Goal: Task Accomplishment & Management: Use online tool/utility

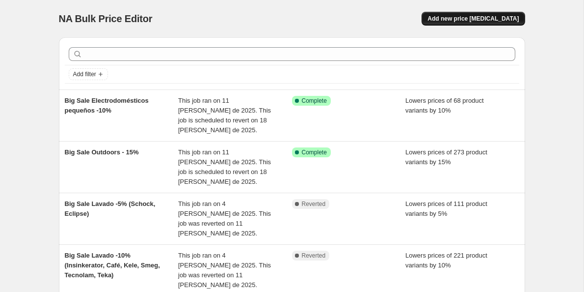
click at [456, 19] on span "Add new price [MEDICAL_DATA]" at bounding box center [473, 19] width 91 height 8
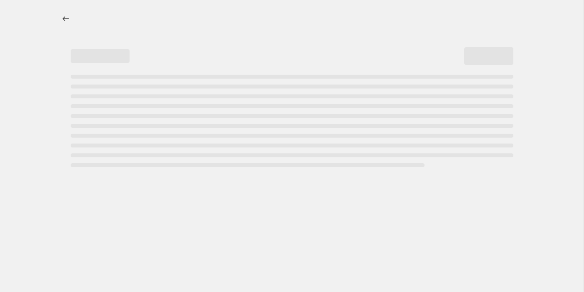
select select "percentage"
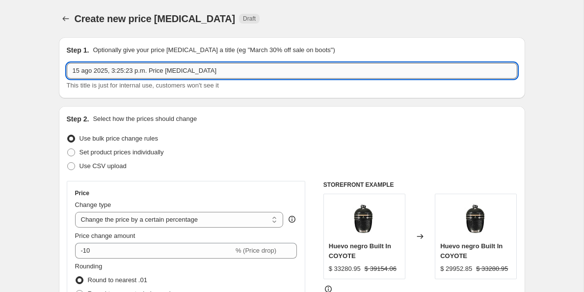
click at [113, 68] on input "15 ago 2025, 3:25:23 p.m. Price [MEDICAL_DATA]" at bounding box center [292, 71] width 451 height 16
paste input "15% - Bertazzoni Campanas 15% - Blaze Campanas 15% - Coyote Campanas 15% - Fabe…"
click at [160, 73] on input "Big Sale Campanas -15% (Bertazzoni, Blaze, Coyote, Faber, Fulgor Milano, Therma…" at bounding box center [292, 71] width 451 height 16
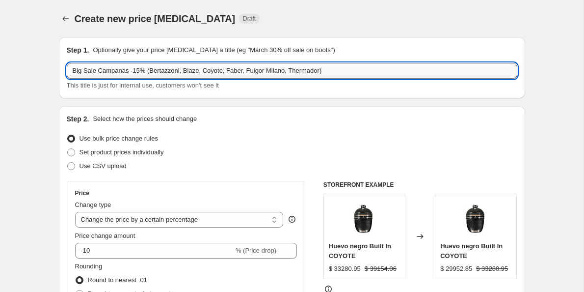
type input "Big Sale Campanas -15% (Bertazzoni, Blaze, Coyote, Faber, Fulgor Milano, Therma…"
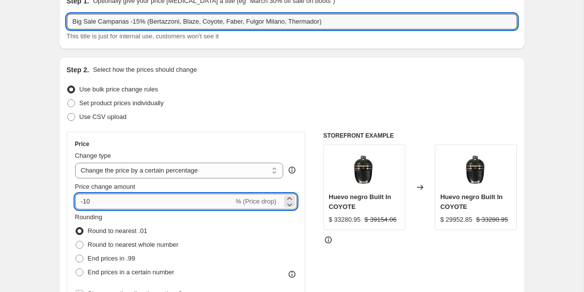
click at [116, 197] on input "-10" at bounding box center [154, 201] width 159 height 16
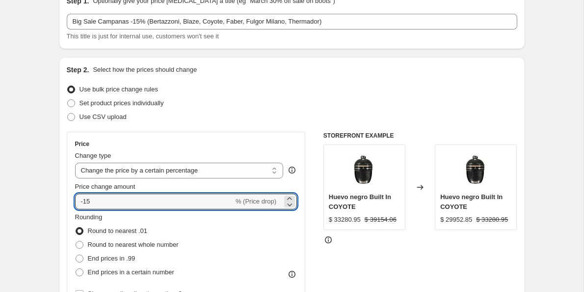
type input "-15"
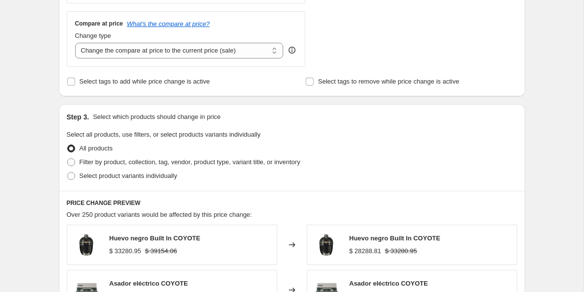
scroll to position [357, 0]
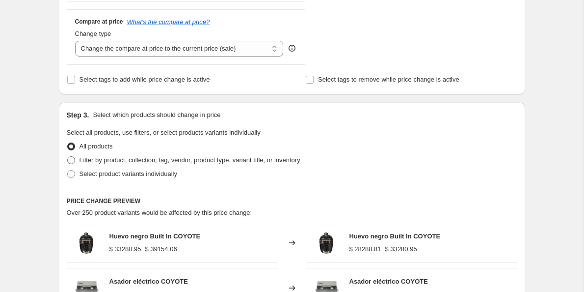
click at [71, 163] on span at bounding box center [71, 160] width 8 height 8
click at [68, 157] on input "Filter by product, collection, tag, vendor, product type, variant title, or inv…" at bounding box center [67, 156] width 0 height 0
radio input "true"
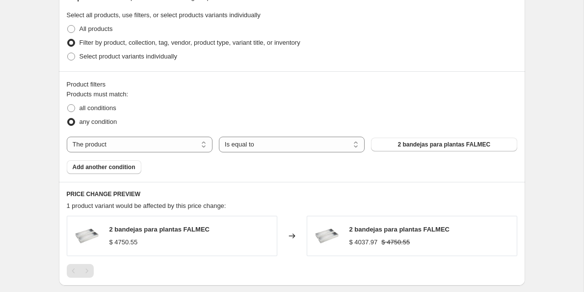
scroll to position [475, 0]
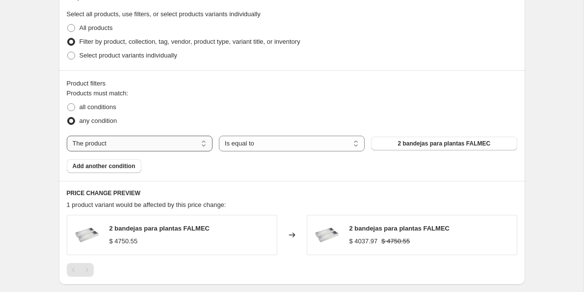
click at [131, 142] on select "The product The product's collection The product's tag The product's vendor The…" at bounding box center [140, 144] width 146 height 16
select select "collection"
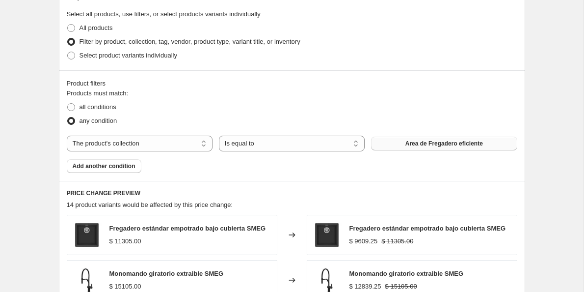
click at [443, 147] on button "Area de Fregadero eficiente" at bounding box center [444, 144] width 146 height 14
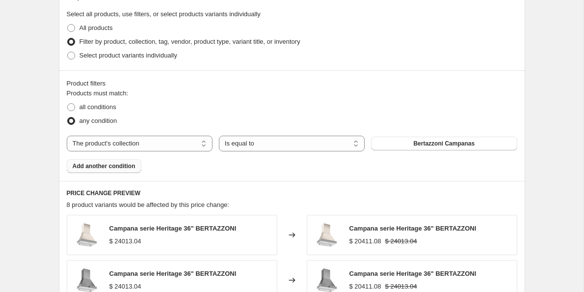
click at [115, 168] on span "Add another condition" at bounding box center [104, 166] width 63 height 8
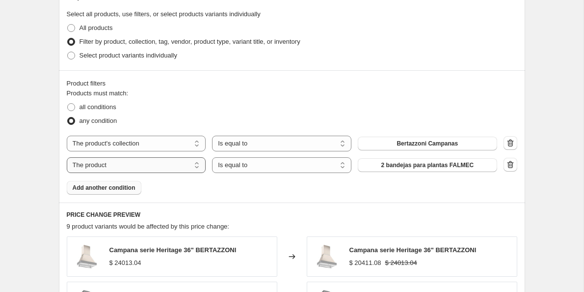
click at [127, 161] on select "The product The product's collection The product's tag The product's vendor The…" at bounding box center [136, 165] width 139 height 16
select select "collection"
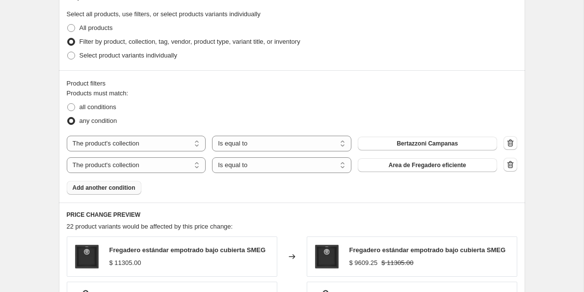
click at [410, 165] on span "Area de Fregadero eficiente" at bounding box center [428, 165] width 78 height 8
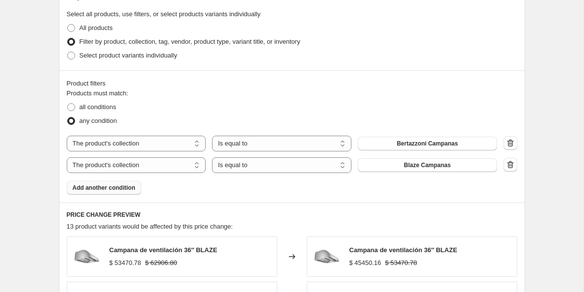
click at [121, 188] on span "Add another condition" at bounding box center [104, 188] width 63 height 8
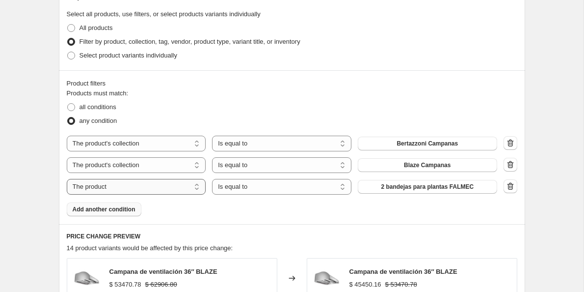
click at [121, 188] on select "The product The product's collection The product's tag The product's vendor The…" at bounding box center [136, 187] width 139 height 16
select select "collection"
click at [423, 188] on span "Area de Fregadero eficiente" at bounding box center [428, 187] width 78 height 8
click at [118, 210] on span "Add another condition" at bounding box center [104, 209] width 63 height 8
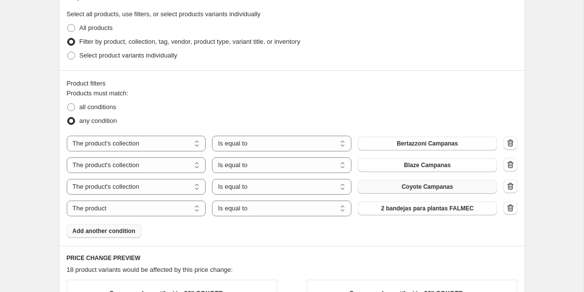
click at [118, 210] on select "The product The product's collection The product's tag The product's vendor The…" at bounding box center [136, 208] width 139 height 16
select select "collection"
click at [124, 232] on span "Add another condition" at bounding box center [104, 231] width 63 height 8
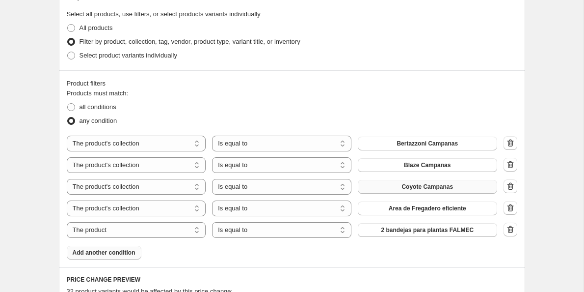
click at [124, 232] on select "The product The product's collection The product's tag The product's vendor The…" at bounding box center [136, 230] width 139 height 16
select select "collection"
click at [117, 252] on span "Add another condition" at bounding box center [104, 252] width 63 height 8
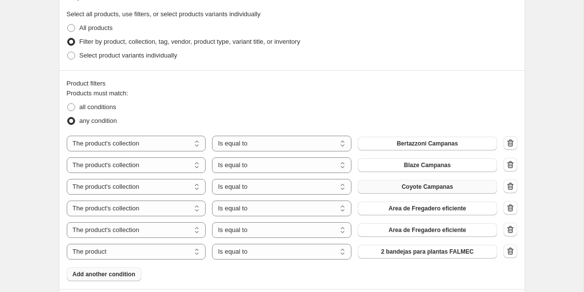
click at [117, 252] on select "The product The product's collection The product's tag The product's vendor The…" at bounding box center [136, 252] width 139 height 16
select select "collection"
click at [416, 206] on span "Area de Fregadero eficiente" at bounding box center [428, 208] width 78 height 8
click at [434, 230] on span "Area de Fregadero eficiente" at bounding box center [428, 230] width 78 height 8
click at [432, 254] on span "Area de Fregadero eficiente" at bounding box center [428, 251] width 78 height 8
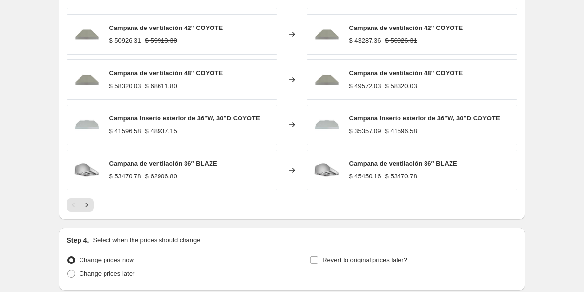
scroll to position [908, 0]
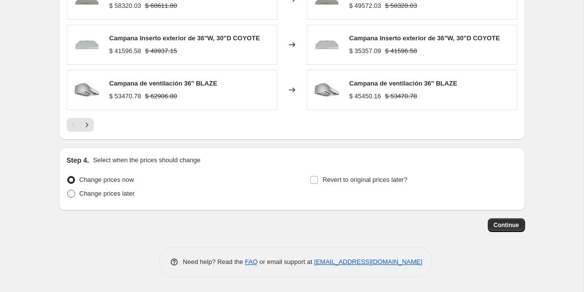
click at [70, 192] on span at bounding box center [71, 194] width 8 height 8
click at [68, 190] on input "Change prices later" at bounding box center [67, 190] width 0 height 0
radio input "true"
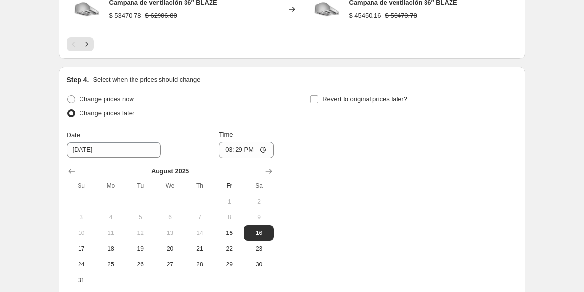
scroll to position [1016, 0]
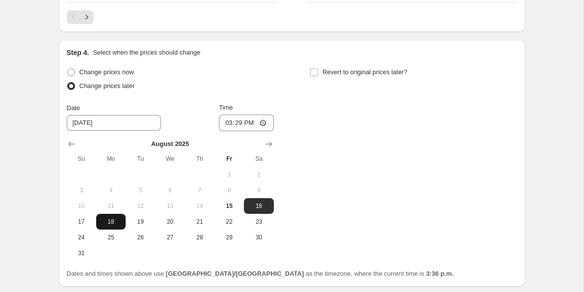
click at [113, 220] on span "18" at bounding box center [111, 222] width 22 height 8
type input "[DATE]"
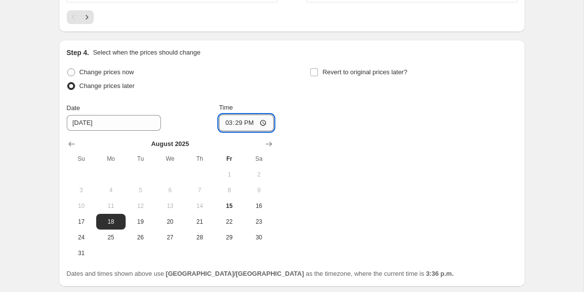
click at [222, 121] on input "15:29" at bounding box center [246, 122] width 55 height 17
type input "10:00"
click at [312, 73] on input "Revert to original prices later?" at bounding box center [314, 72] width 8 height 8
checkbox input "true"
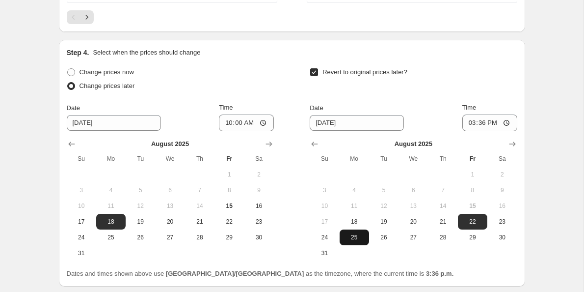
click at [357, 239] on span "25" at bounding box center [355, 237] width 22 height 8
type input "[DATE]"
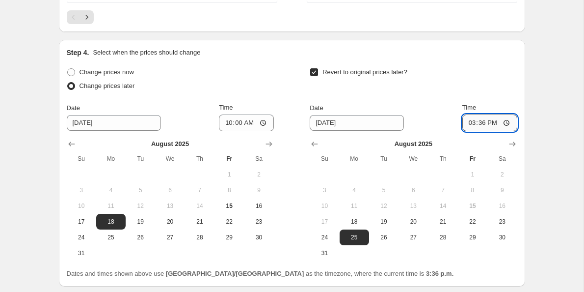
click at [467, 123] on input "15:36" at bounding box center [490, 122] width 55 height 17
type input "09:00"
click at [468, 81] on div "Revert to original prices later?" at bounding box center [413, 79] width 207 height 29
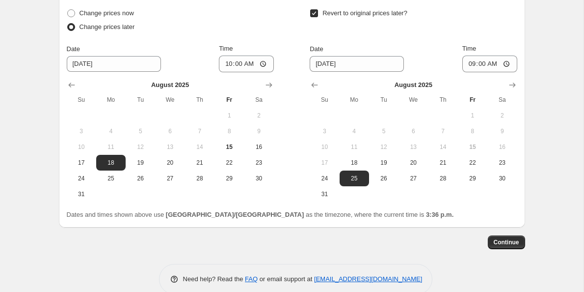
scroll to position [1089, 0]
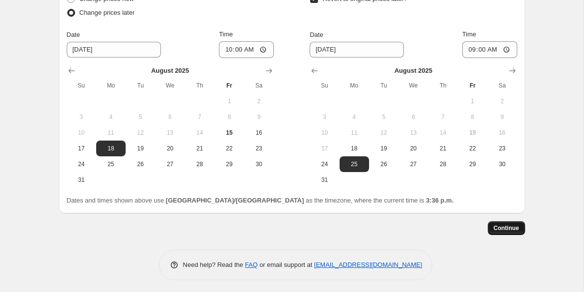
click at [504, 229] on span "Continue" at bounding box center [507, 228] width 26 height 8
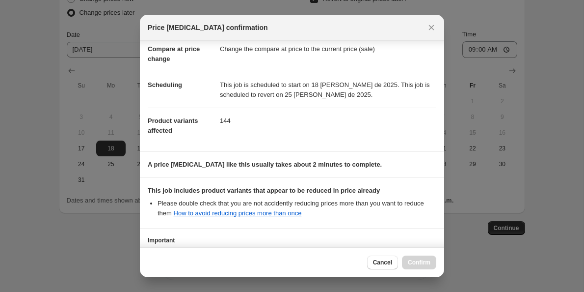
scroll to position [130, 0]
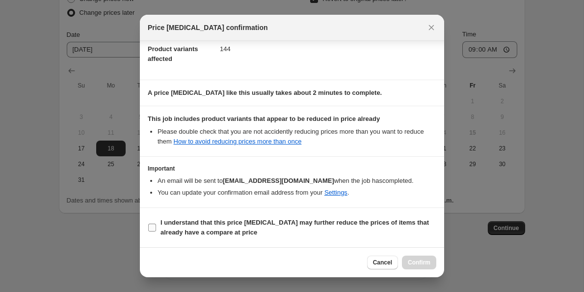
click at [153, 227] on input "I understand that this price [MEDICAL_DATA] may further reduce the prices of it…" at bounding box center [152, 227] width 8 height 8
checkbox input "true"
click at [417, 263] on span "Confirm" at bounding box center [419, 262] width 23 height 8
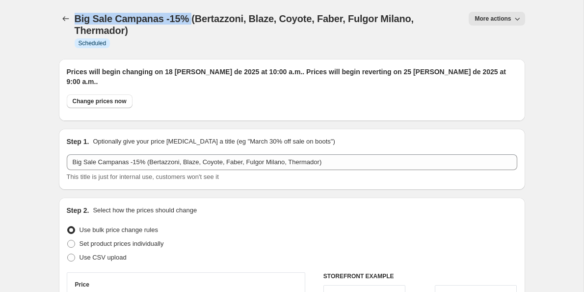
drag, startPoint x: 75, startPoint y: 19, endPoint x: 190, endPoint y: 17, distance: 114.9
click at [190, 17] on span "Big Sale Campanas -15% (Bertazzoni, Blaze, Coyote, Faber, Fulgor Milano, Therma…" at bounding box center [244, 24] width 339 height 23
copy span "Big Sale Campanas -15%"
click at [60, 22] on button "Price change jobs" at bounding box center [66, 19] width 14 height 14
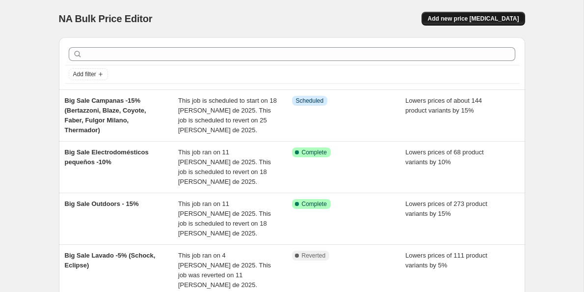
click at [466, 17] on span "Add new price [MEDICAL_DATA]" at bounding box center [473, 19] width 91 height 8
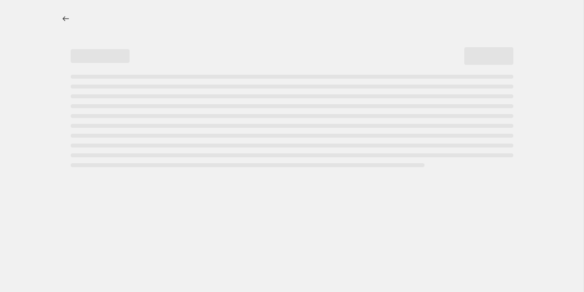
select select "percentage"
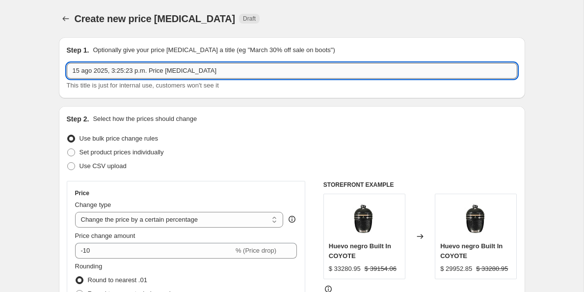
click at [92, 72] on input "15 ago 2025, 3:25:23 p.m. Price [MEDICAL_DATA]" at bounding box center [292, 71] width 451 height 16
paste input "Big Sale Campanas -15%"
click at [171, 73] on input "Big Sale Campanas -10%" at bounding box center [292, 71] width 451 height 16
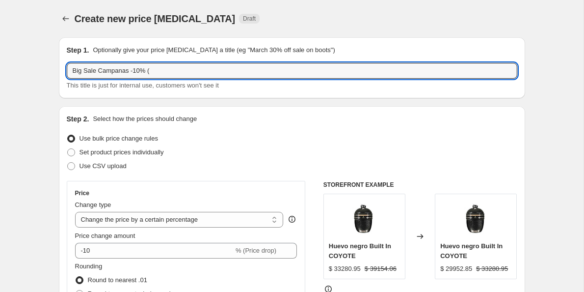
paste input "Café Campanas 10% - Elica Campanas 10% - Falmec Campanas 10% - GE Profile Campa…"
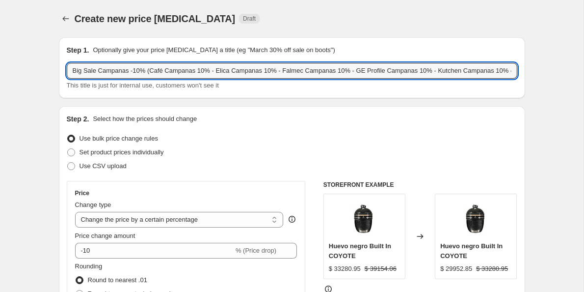
scroll to position [0, 220]
drag, startPoint x: 229, startPoint y: 71, endPoint x: 175, endPoint y: 70, distance: 54.5
click at [175, 70] on input "Big Sale Campanas -10% (Café Campanas 10% - Elica Campanas 10% - Falmec Campana…" at bounding box center [292, 71] width 451 height 16
drag, startPoint x: 312, startPoint y: 73, endPoint x: 255, endPoint y: 71, distance: 56.5
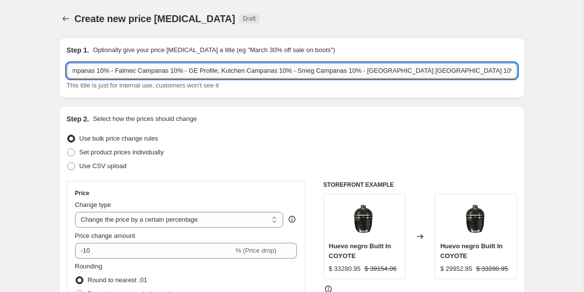
click at [255, 71] on input "Big Sale Campanas -10% (Café Campanas 10% - Elica Campanas 10% - Falmec Campana…" at bounding box center [292, 71] width 451 height 16
drag, startPoint x: 383, startPoint y: 72, endPoint x: 328, endPoint y: 72, distance: 55.5
click at [328, 72] on input "Big Sale Campanas -10% (Café Campanas 10% - Elica Campanas 10% - Falmec Campana…" at bounding box center [292, 71] width 451 height 16
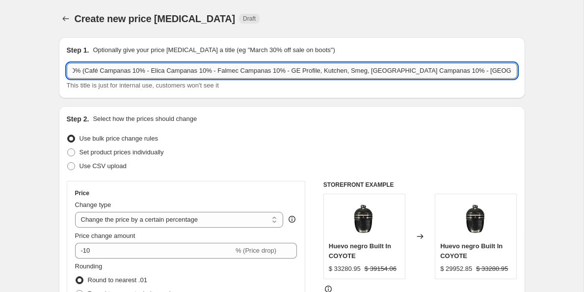
drag, startPoint x: 467, startPoint y: 72, endPoint x: 411, endPoint y: 70, distance: 57.0
click at [411, 70] on input "Big Sale Campanas -10% (Café Campanas 10% - Elica Campanas 10% - Falmec Campana…" at bounding box center [292, 71] width 451 height 16
drag, startPoint x: 207, startPoint y: 71, endPoint x: 152, endPoint y: 72, distance: 55.0
click at [152, 72] on input "Big Sale Campanas -10% (Café Campanas 10% - Elica Campanas 10% - Falmec Campana…" at bounding box center [292, 71] width 451 height 16
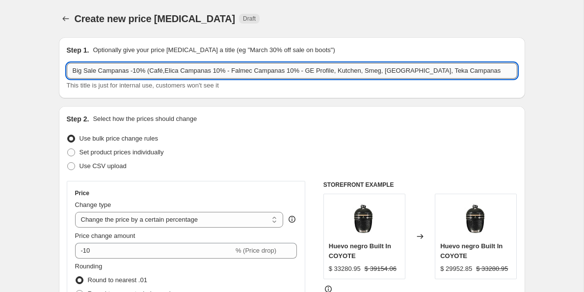
scroll to position [0, 0]
drag, startPoint x: 238, startPoint y: 71, endPoint x: 184, endPoint y: 69, distance: 54.1
click at [184, 69] on input "Big Sale Campanas -10% (Café, Elica Campanas 10% - Falmec Campanas 10% - GE Pro…" at bounding box center [292, 71] width 451 height 16
drag, startPoint x: 264, startPoint y: 72, endPoint x: 209, endPoint y: 72, distance: 54.5
click at [209, 72] on input "Big Sale Campanas -10% (Café, Elica, Falmec Campanas 10% - GE Profile, Kutchen,…" at bounding box center [292, 71] width 451 height 16
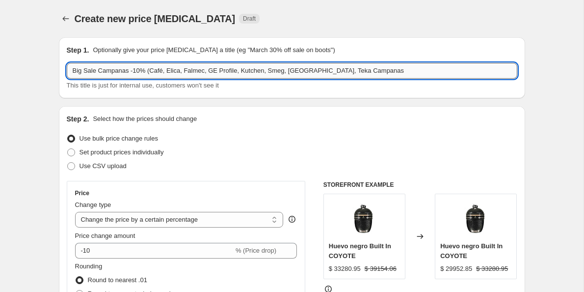
drag, startPoint x: 395, startPoint y: 74, endPoint x: 341, endPoint y: 70, distance: 54.2
click at [341, 70] on input "Big Sale Campanas -10% (Café, Elica, Falmec, GE Profile, Kutchen, Smeg, [GEOGRA…" at bounding box center [292, 71] width 451 height 16
click at [158, 66] on input "Big Sale Campanas -10% (Café, Elica, Falmec, GE Profile, Kutchen, Smeg, Tecnola…" at bounding box center [292, 71] width 451 height 16
type input "Big Sale Campanas -10% (Café, Elica, Falmec, GE Profile, Kutchen, Smeg, Tecnola…"
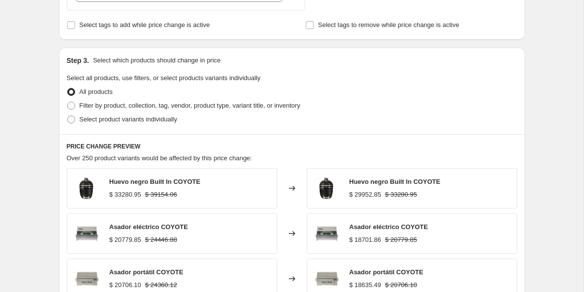
scroll to position [412, 0]
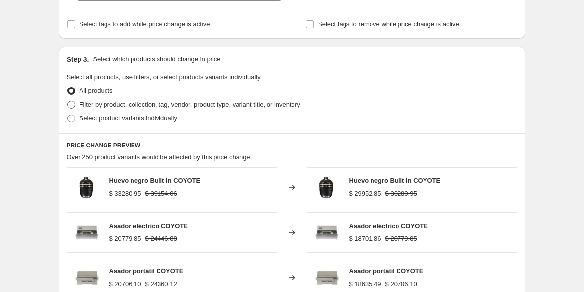
click at [73, 105] on span at bounding box center [71, 105] width 8 height 8
click at [68, 101] on input "Filter by product, collection, tag, vendor, product type, variant title, or inv…" at bounding box center [67, 101] width 0 height 0
radio input "true"
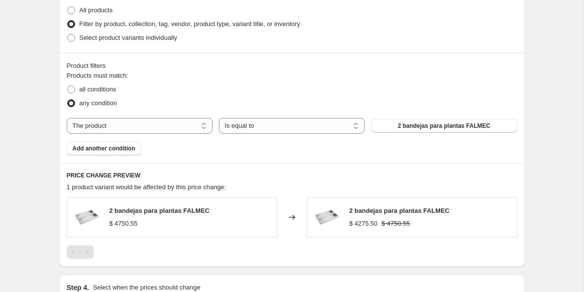
scroll to position [514, 0]
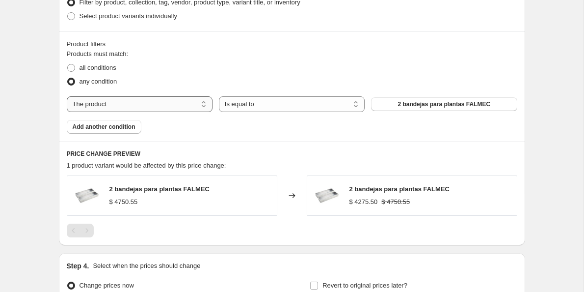
click at [136, 105] on select "The product The product's collection The product's tag The product's vendor The…" at bounding box center [140, 104] width 146 height 16
select select "collection"
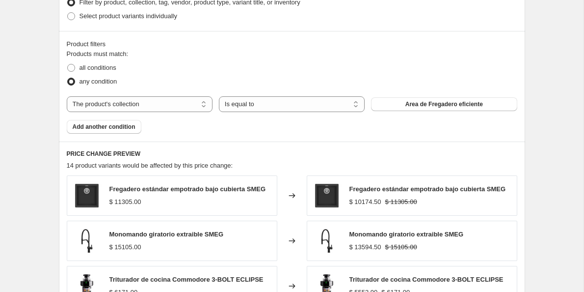
click at [127, 129] on span "Add another condition" at bounding box center [104, 127] width 63 height 8
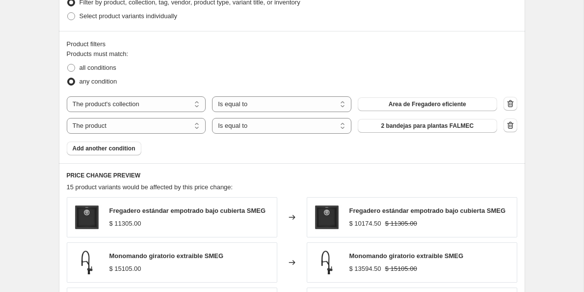
click at [127, 129] on select "The product The product's collection The product's tag The product's vendor The…" at bounding box center [136, 126] width 139 height 16
select select "collection"
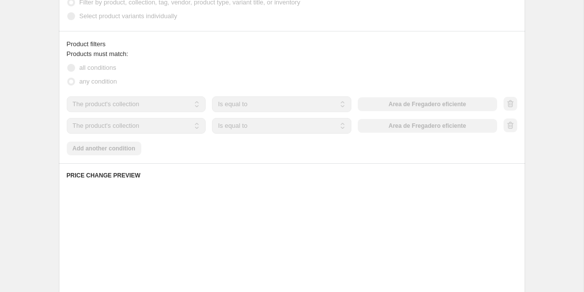
click at [118, 151] on div "Products must match: all conditions any condition The product The product's col…" at bounding box center [292, 102] width 451 height 106
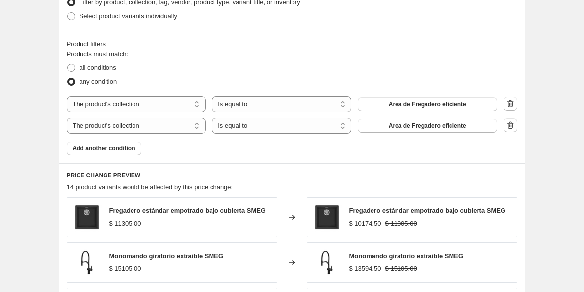
click at [118, 151] on span "Add another condition" at bounding box center [104, 148] width 63 height 8
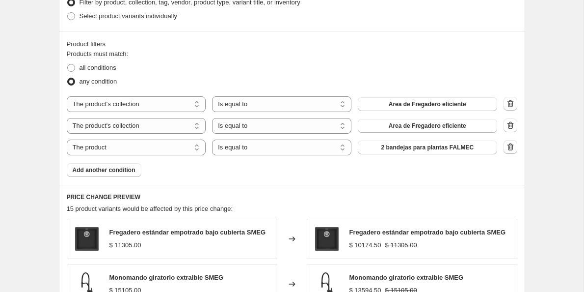
click at [118, 151] on select "The product The product's collection The product's tag The product's vendor The…" at bounding box center [136, 147] width 139 height 16
select select "collection"
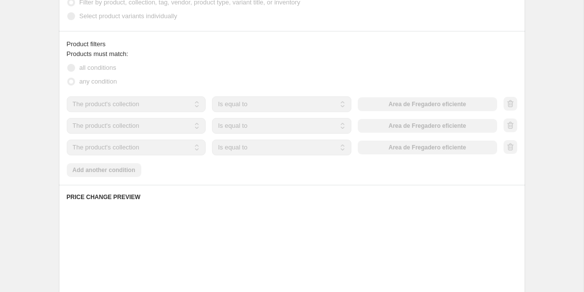
click at [112, 171] on div "Products must match: all conditions any condition The product The product's col…" at bounding box center [292, 113] width 451 height 128
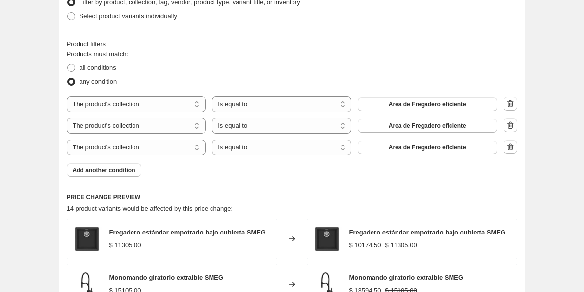
click at [112, 171] on span "Add another condition" at bounding box center [104, 170] width 63 height 8
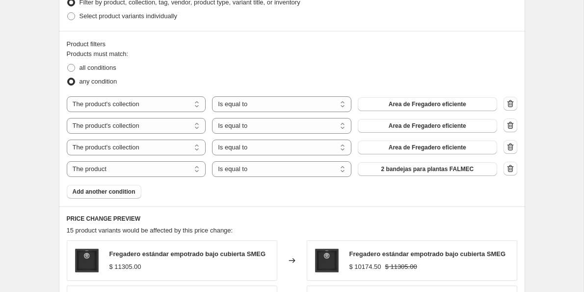
click at [112, 171] on select "The product The product's collection The product's tag The product's vendor The…" at bounding box center [136, 169] width 139 height 16
select select "collection"
click at [399, 108] on button "Area de Fregadero eficiente" at bounding box center [427, 104] width 139 height 14
click at [456, 128] on span "Area de Fregadero eficiente" at bounding box center [428, 126] width 78 height 8
click at [422, 146] on span "Area de Fregadero eficiente" at bounding box center [428, 147] width 78 height 8
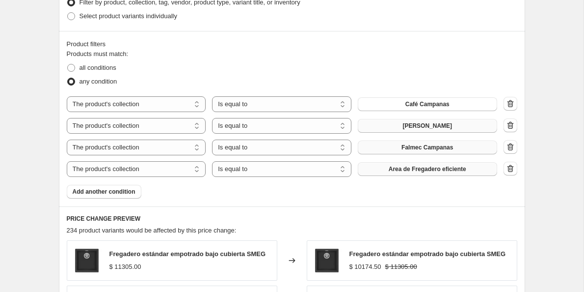
click at [385, 167] on button "Area de Fregadero eficiente" at bounding box center [427, 169] width 139 height 14
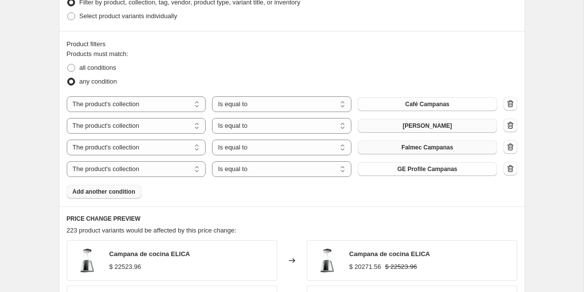
click at [109, 190] on span "Add another condition" at bounding box center [104, 192] width 63 height 8
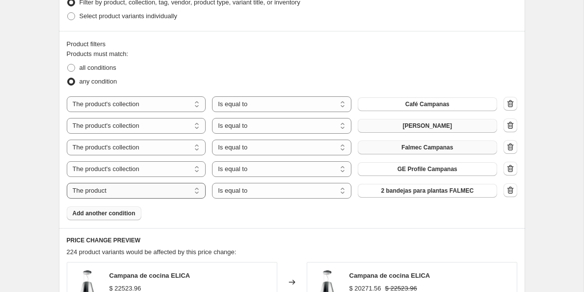
click at [131, 192] on select "The product The product's collection The product's tag The product's vendor The…" at bounding box center [136, 191] width 139 height 16
select select "collection"
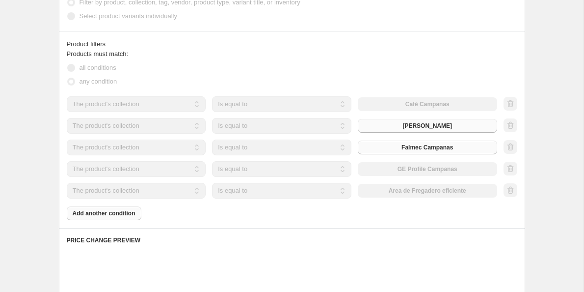
click at [114, 214] on div "Products must match: all conditions any condition The product The product's col…" at bounding box center [292, 134] width 451 height 171
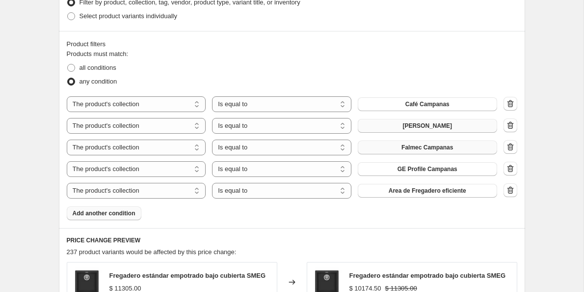
click at [114, 214] on span "Add another condition" at bounding box center [104, 213] width 63 height 8
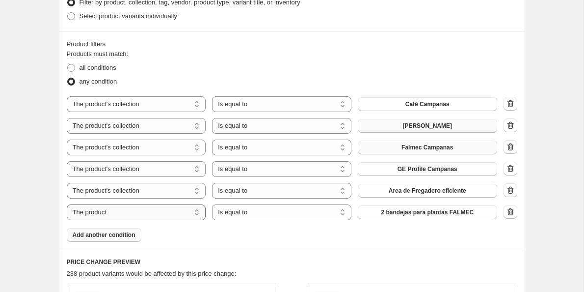
click at [124, 208] on select "The product The product's collection The product's tag The product's vendor The…" at bounding box center [136, 212] width 139 height 16
select select "collection"
click at [116, 238] on span "Add another condition" at bounding box center [104, 235] width 63 height 8
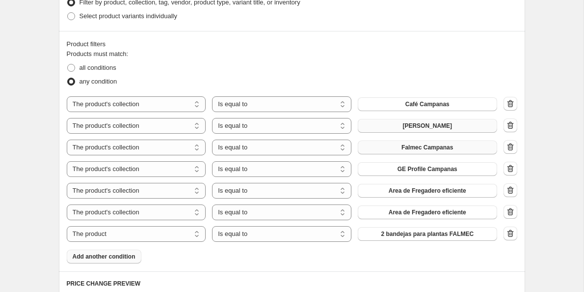
click at [116, 238] on select "The product The product's collection The product's tag The product's vendor The…" at bounding box center [136, 234] width 139 height 16
select select "collection"
click at [113, 255] on span "Add another condition" at bounding box center [104, 256] width 63 height 8
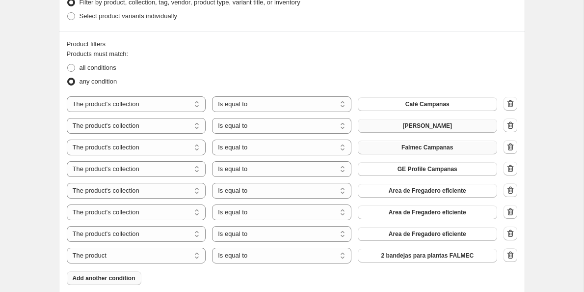
click at [113, 255] on select "The product The product's collection The product's tag The product's vendor The…" at bounding box center [136, 255] width 139 height 16
select select "collection"
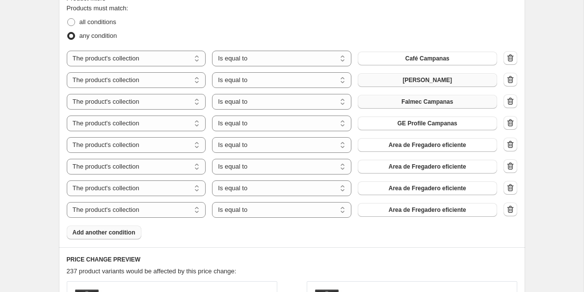
scroll to position [564, 0]
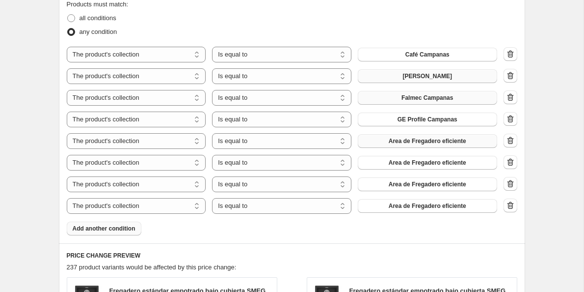
click at [386, 141] on button "Area de Fregadero eficiente" at bounding box center [427, 141] width 139 height 14
click at [398, 164] on span "Area de Fregadero eficiente" at bounding box center [428, 163] width 78 height 8
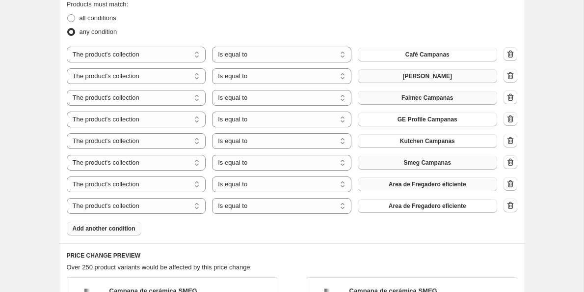
click at [405, 179] on button "Area de Fregadero eficiente" at bounding box center [427, 184] width 139 height 14
click at [406, 207] on span "Area de Fregadero eficiente" at bounding box center [428, 206] width 78 height 8
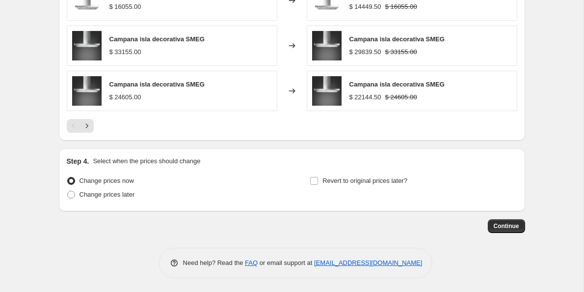
scroll to position [952, 0]
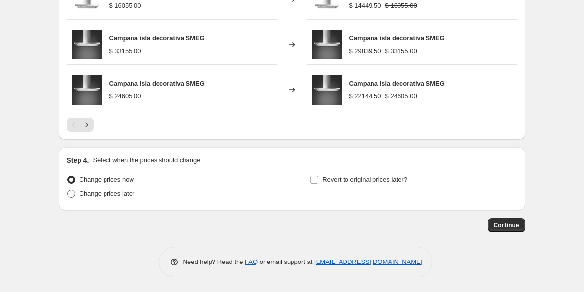
click at [72, 195] on span at bounding box center [71, 194] width 8 height 8
click at [68, 190] on input "Change prices later" at bounding box center [67, 190] width 0 height 0
radio input "true"
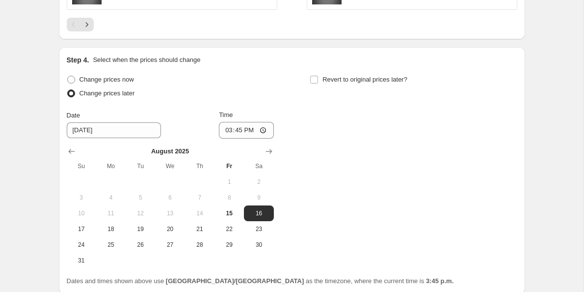
scroll to position [1054, 0]
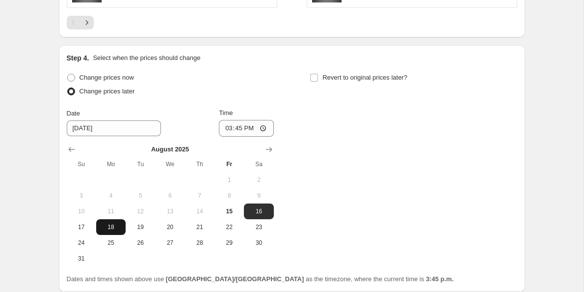
click at [116, 221] on button "18" at bounding box center [110, 227] width 29 height 16
type input "[DATE]"
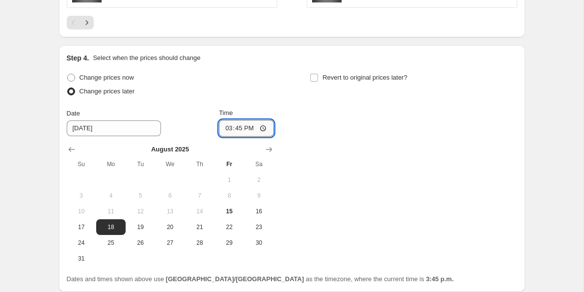
click at [229, 131] on input "15:45" at bounding box center [246, 128] width 55 height 17
type input "10:00"
click at [314, 78] on input "Revert to original prices later?" at bounding box center [314, 78] width 8 height 8
checkbox input "true"
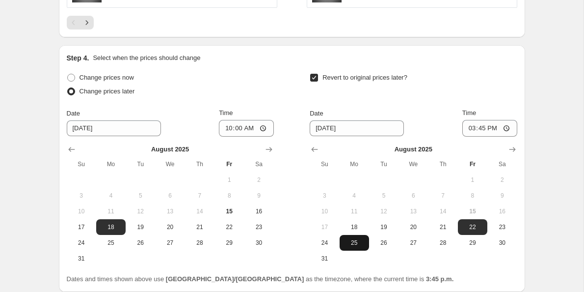
click at [352, 243] on span "25" at bounding box center [355, 243] width 22 height 8
type input "[DATE]"
click at [466, 128] on input "15:45" at bounding box center [490, 128] width 55 height 17
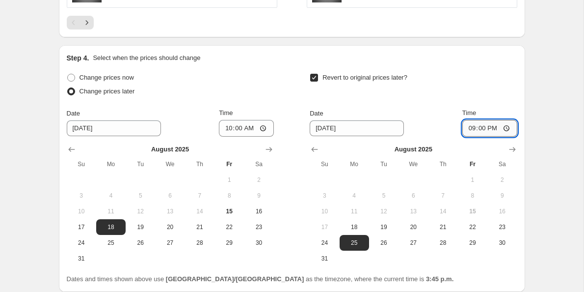
type input "09:00"
click at [473, 69] on div "Step 4. Select when the prices should change Change prices now Change prices la…" at bounding box center [292, 168] width 451 height 231
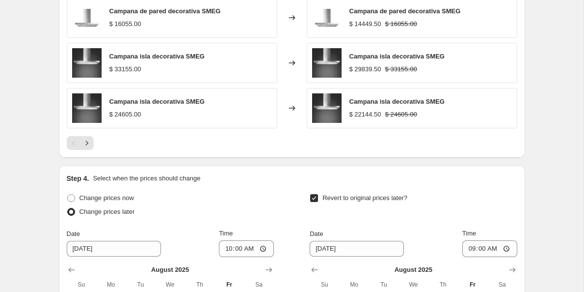
scroll to position [1135, 0]
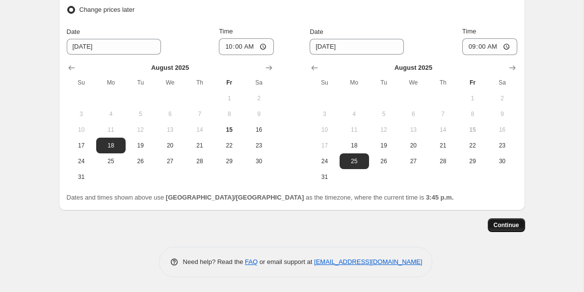
click at [504, 226] on span "Continue" at bounding box center [507, 225] width 26 height 8
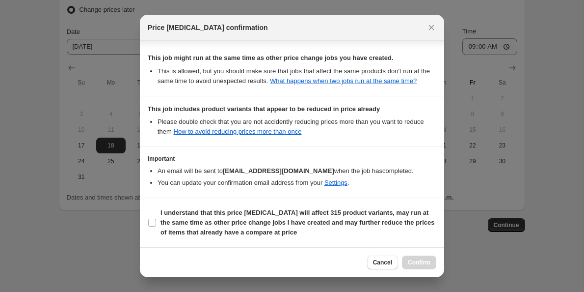
scroll to position [254, 0]
click at [154, 222] on input "I understand that this price [MEDICAL_DATA] will affect 315 product variants, m…" at bounding box center [152, 223] width 8 height 8
checkbox input "true"
click at [417, 264] on span "Confirm" at bounding box center [419, 262] width 23 height 8
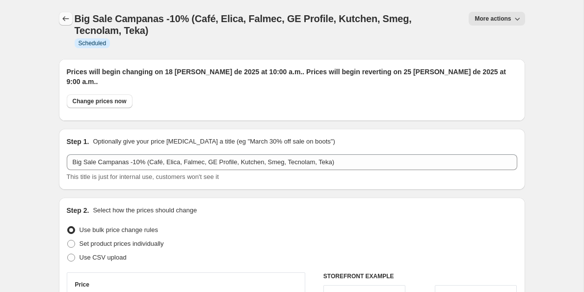
click at [62, 17] on icon "Price change jobs" at bounding box center [66, 19] width 10 height 10
